Goal: Find contact information: Find contact information

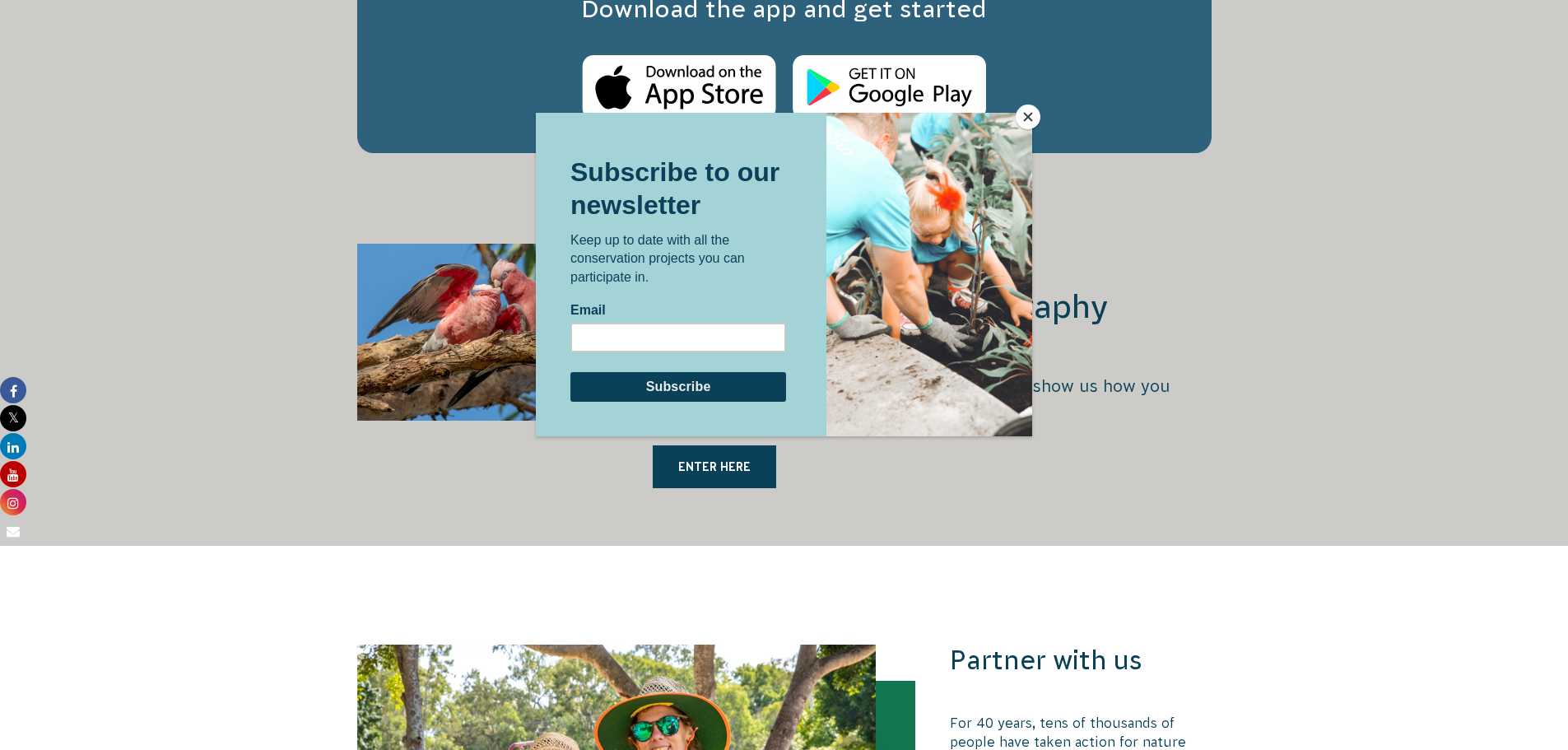
scroll to position [3129, 0]
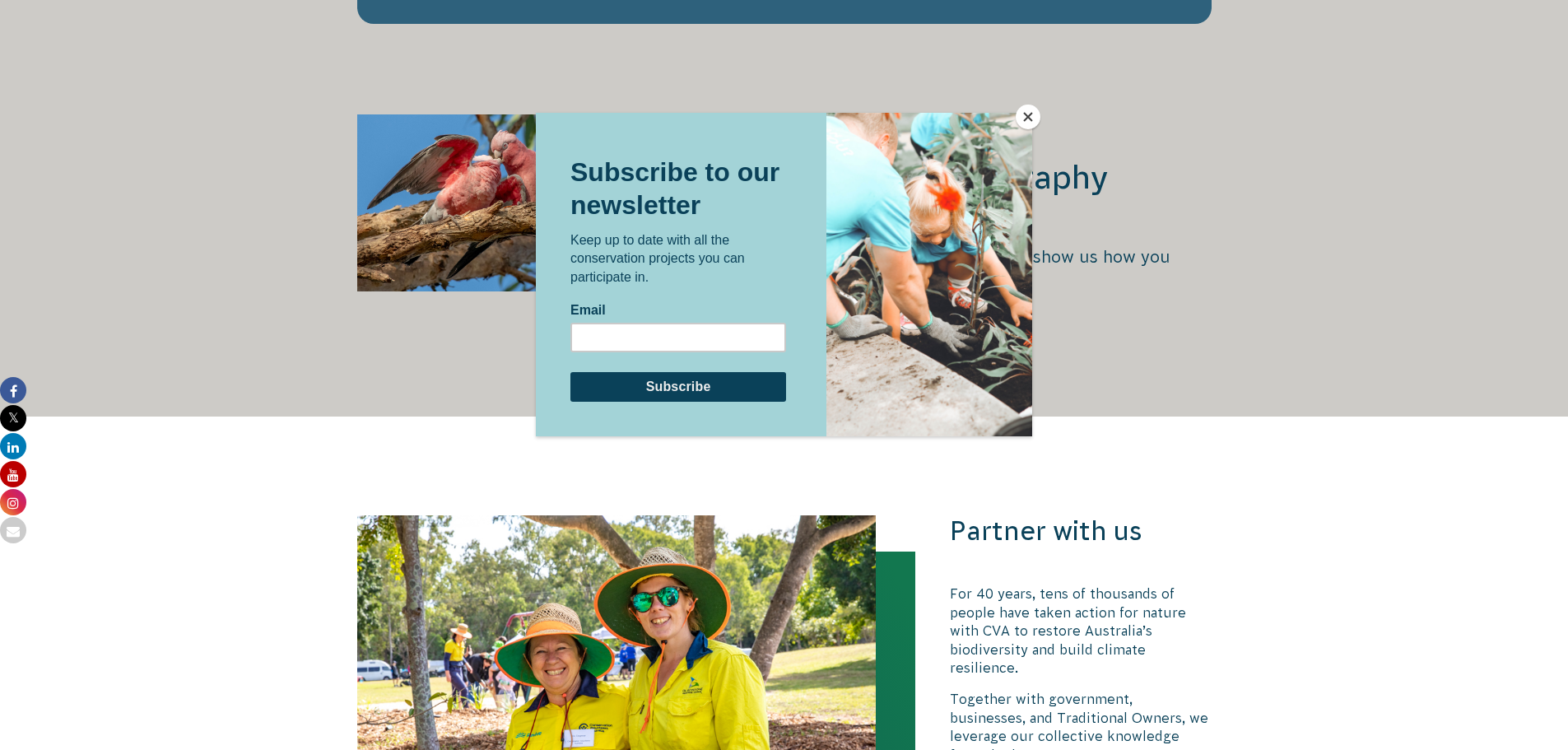
click at [1033, 112] on button "Close" at bounding box center [1027, 117] width 25 height 25
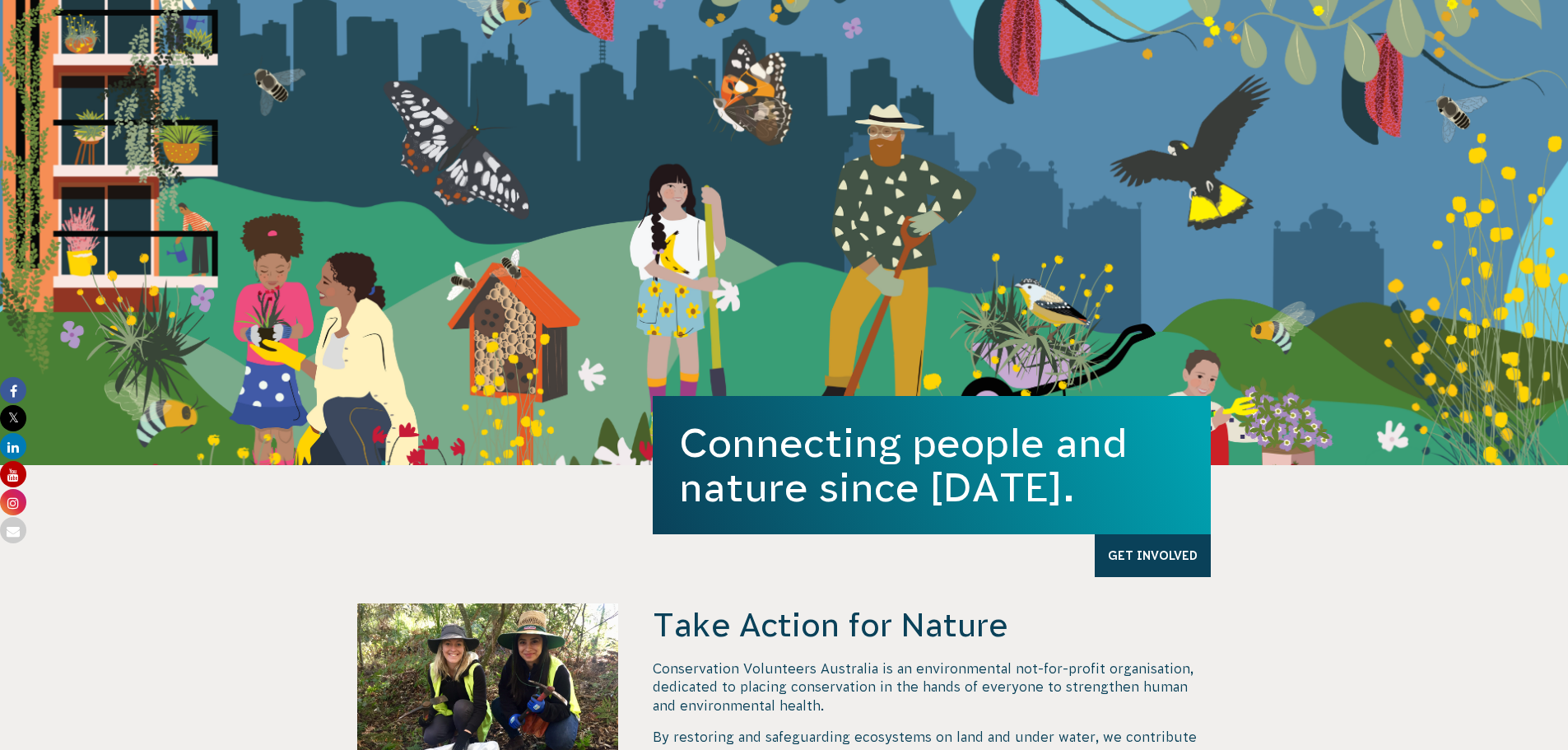
scroll to position [0, 0]
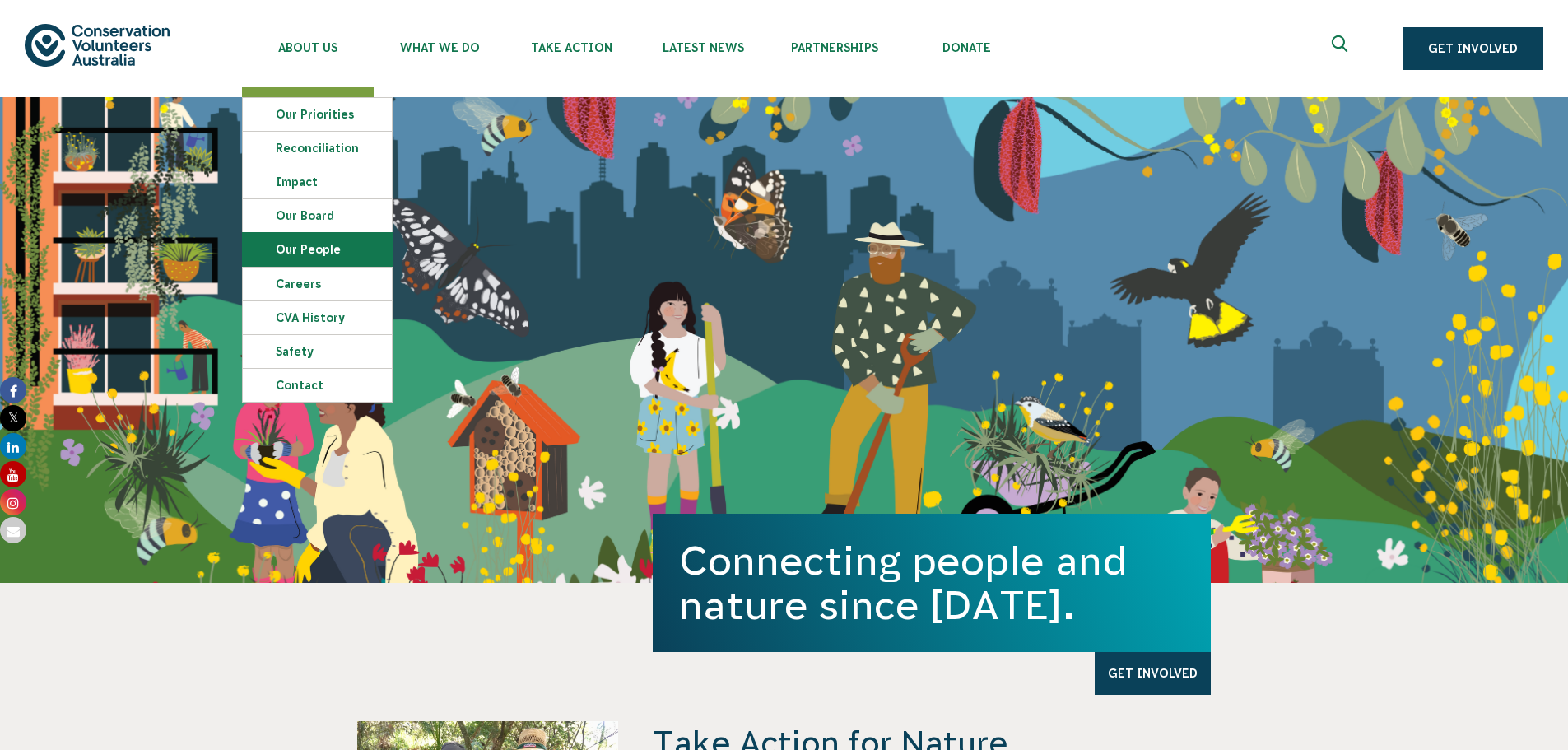
click at [316, 243] on link "Our People" at bounding box center [317, 250] width 149 height 33
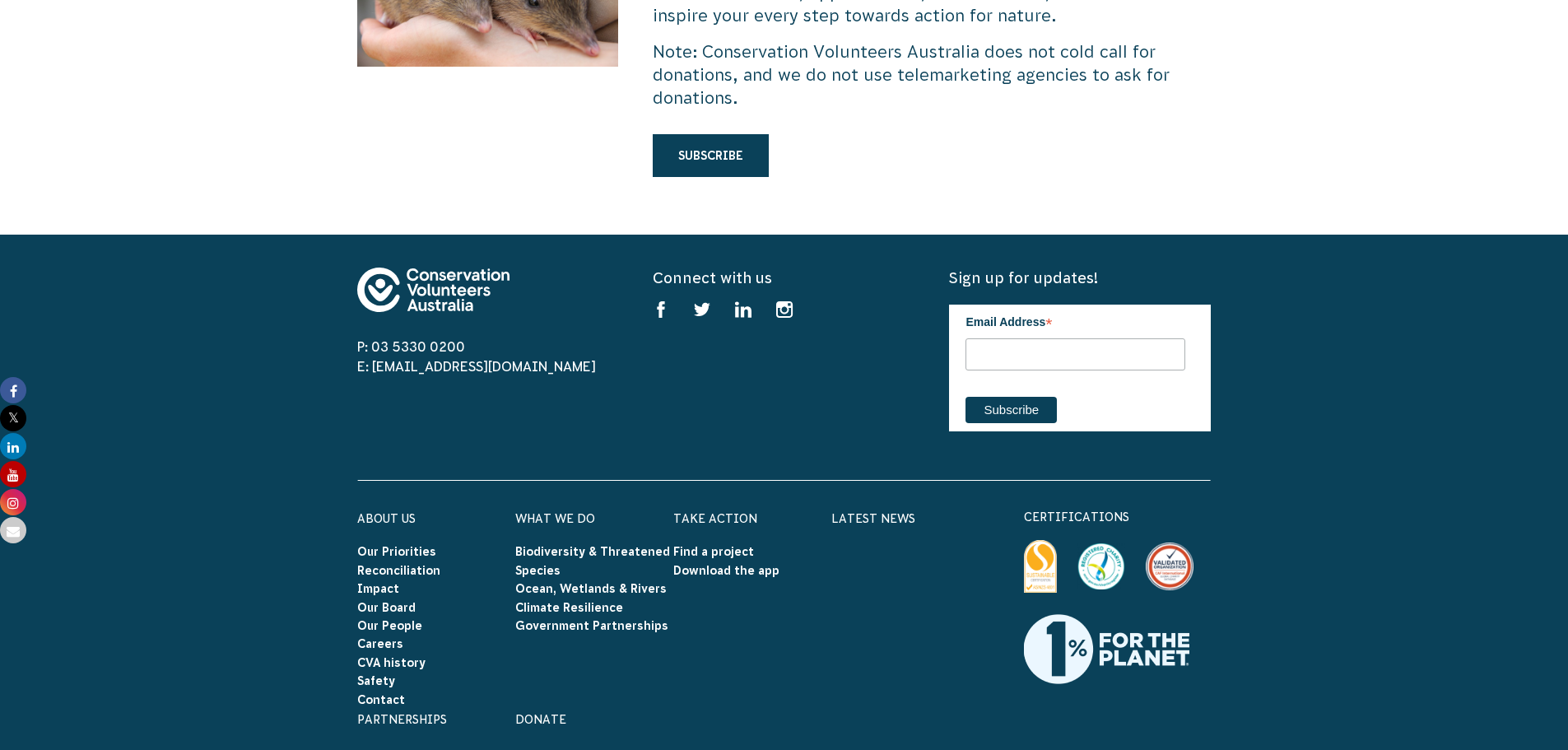
scroll to position [5021, 0]
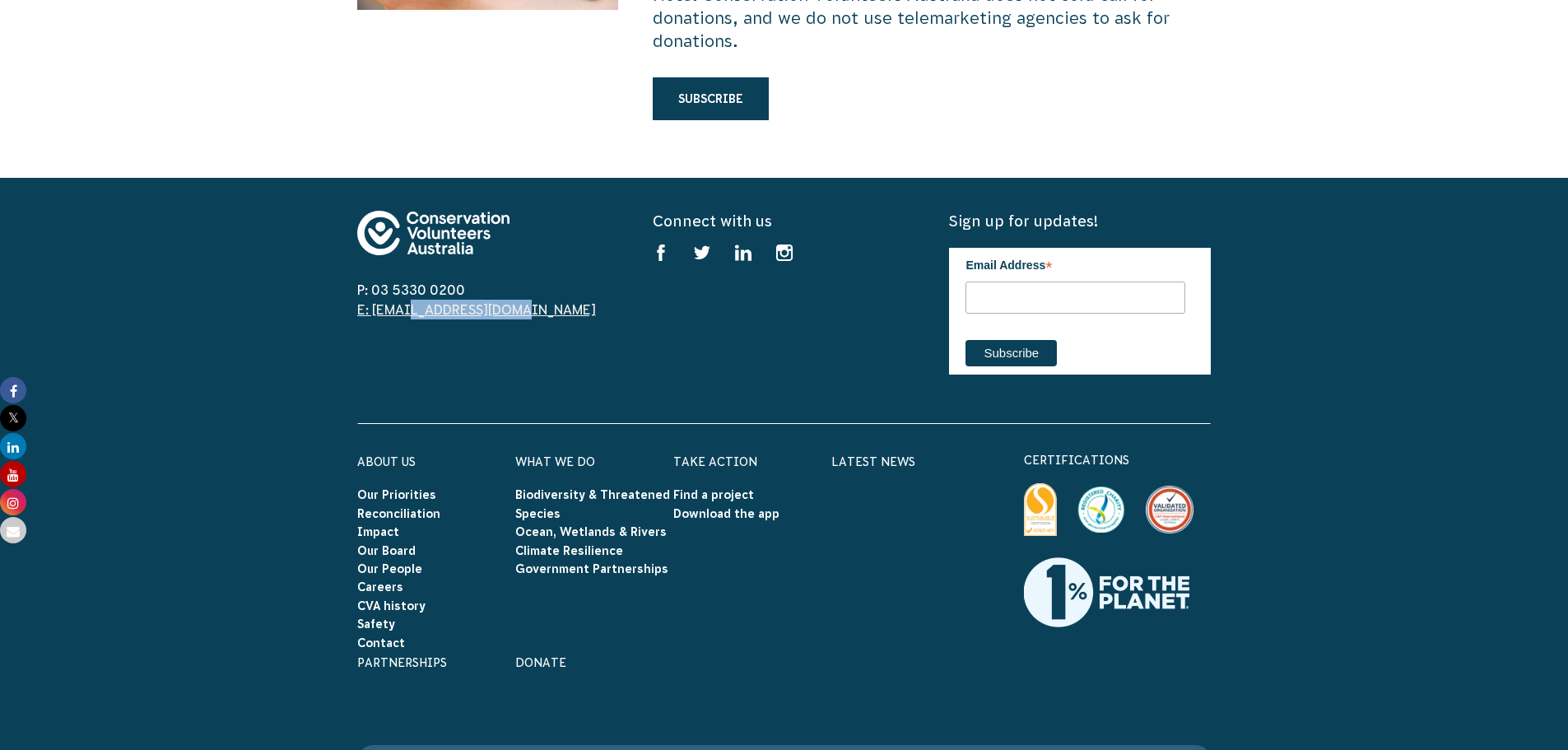
drag, startPoint x: 486, startPoint y: 247, endPoint x: 372, endPoint y: 247, distance: 114.0
click at [372, 300] on span "E: [EMAIL_ADDRESS][DOMAIN_NAME]" at bounding box center [488, 309] width 262 height 19
click at [482, 300] on span "E: [EMAIL_ADDRESS][DOMAIN_NAME]" at bounding box center [488, 309] width 262 height 19
copy link "info@cva.org.au"
